Goal: Task Accomplishment & Management: Use online tool/utility

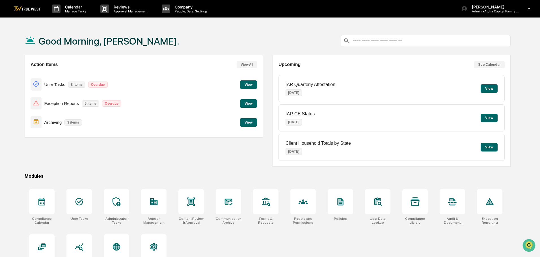
click at [248, 102] on button "View" at bounding box center [248, 103] width 17 height 8
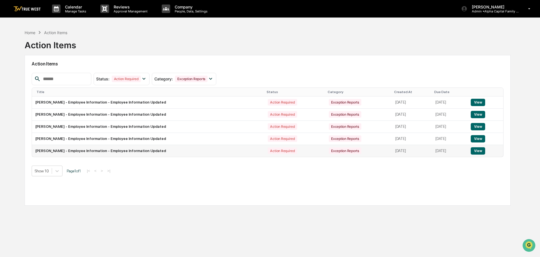
click at [476, 152] on button "View" at bounding box center [477, 150] width 14 height 7
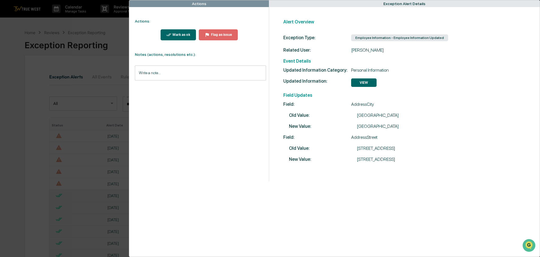
click at [173, 34] on div "Mark as ok" at bounding box center [180, 35] width 19 height 4
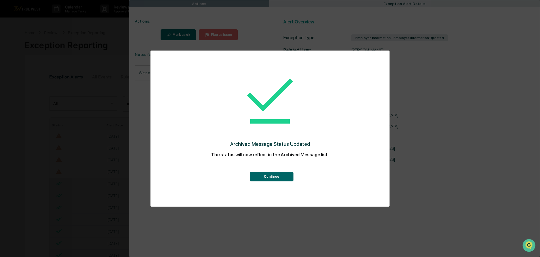
click at [266, 177] on button "Continue" at bounding box center [271, 177] width 44 height 10
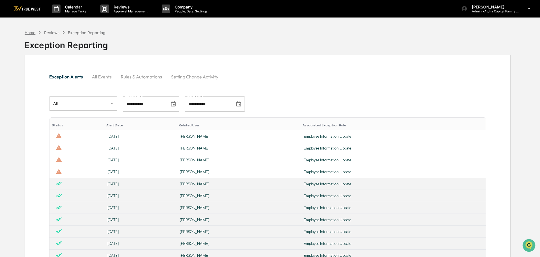
click at [30, 33] on div "Home" at bounding box center [30, 32] width 11 height 5
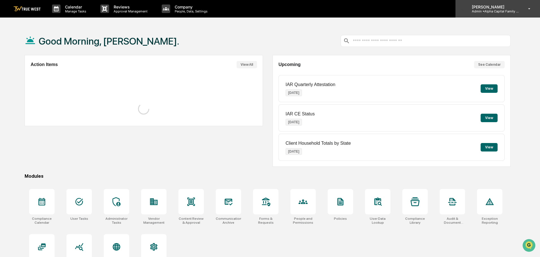
click at [491, 10] on p "Admin • Alpha Capital Family Office" at bounding box center [493, 11] width 53 height 4
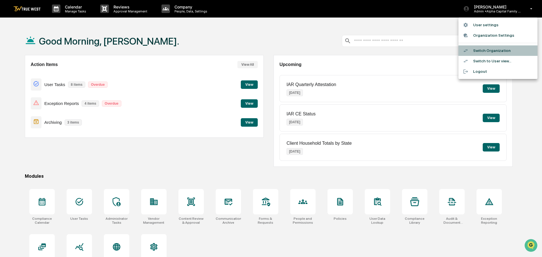
click at [491, 51] on li "Switch Organization" at bounding box center [498, 50] width 79 height 10
